Goal: Information Seeking & Learning: Learn about a topic

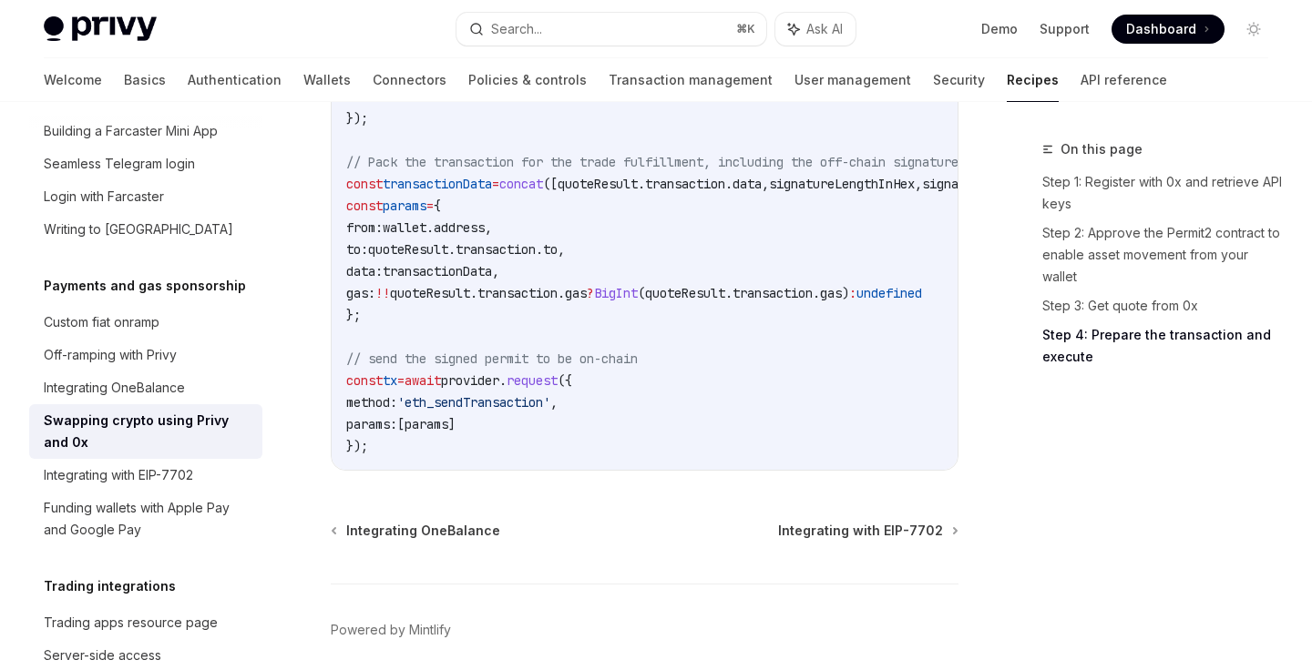
scroll to position [2477, 0]
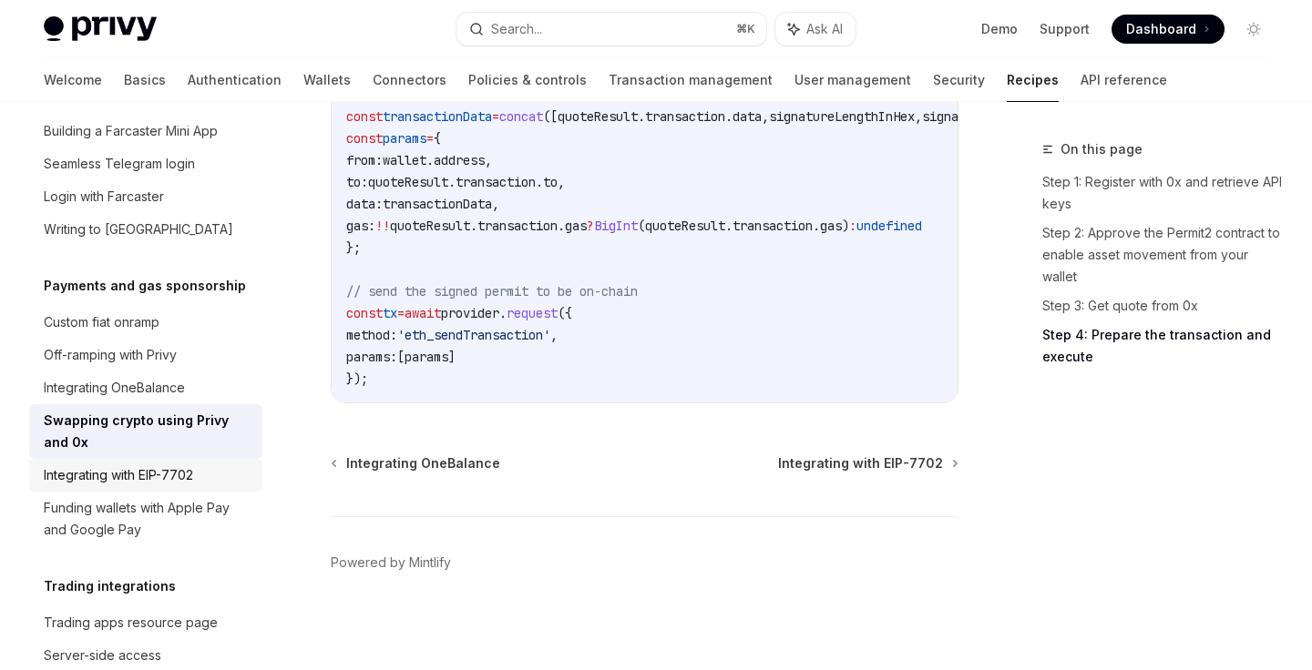
click at [171, 459] on link "Integrating with EIP-7702" at bounding box center [145, 475] width 233 height 33
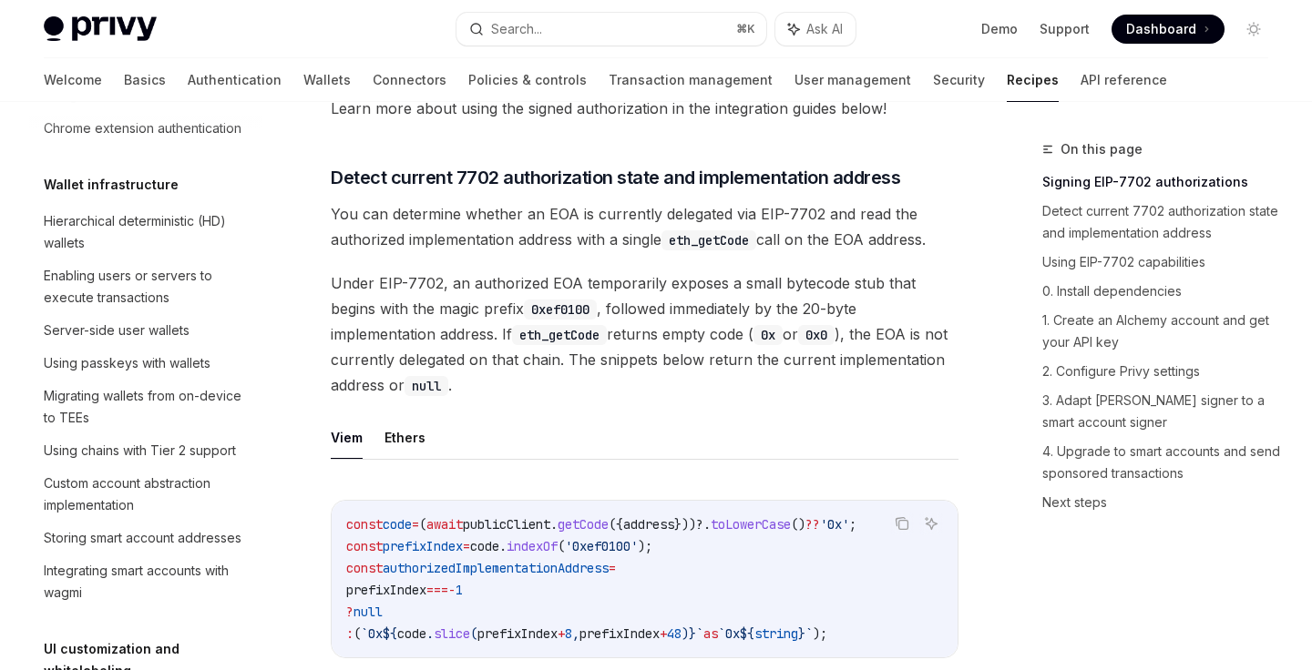
scroll to position [417, 0]
click at [182, 343] on link "Server-side user wallets" at bounding box center [145, 331] width 233 height 33
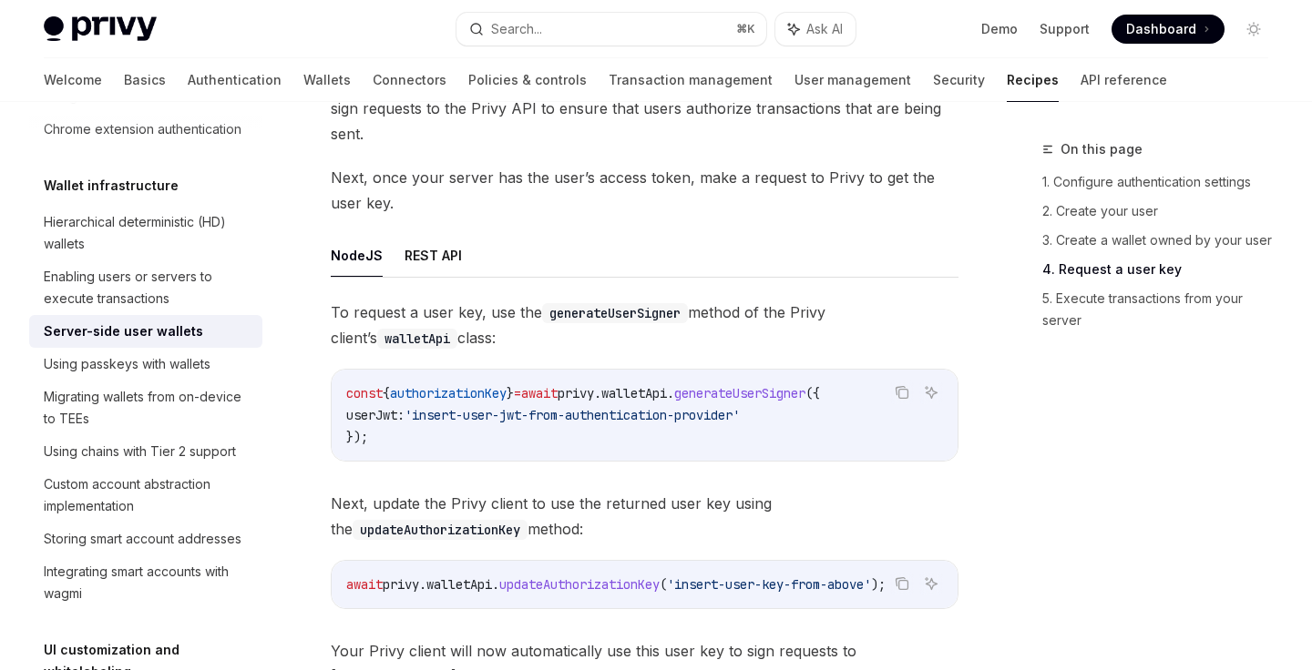
scroll to position [2963, 0]
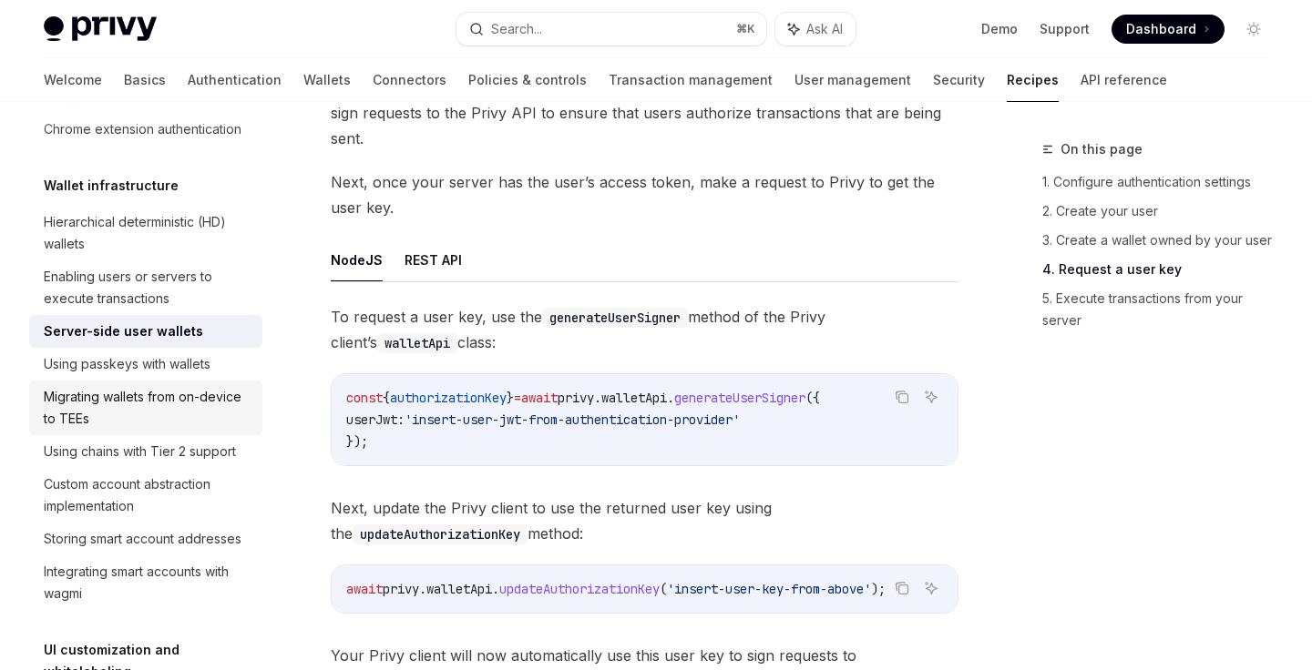
click at [143, 417] on div "Migrating wallets from on-device to TEEs" at bounding box center [148, 408] width 208 height 44
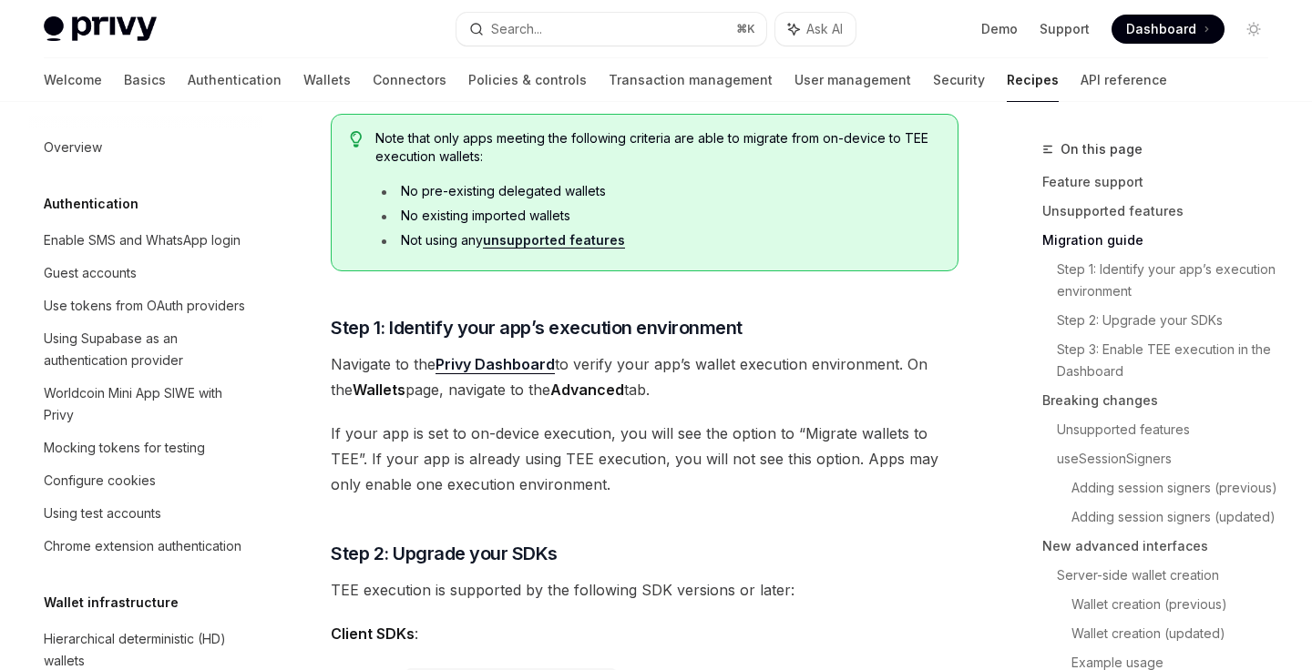
type textarea "*"
